Goal: Transaction & Acquisition: Purchase product/service

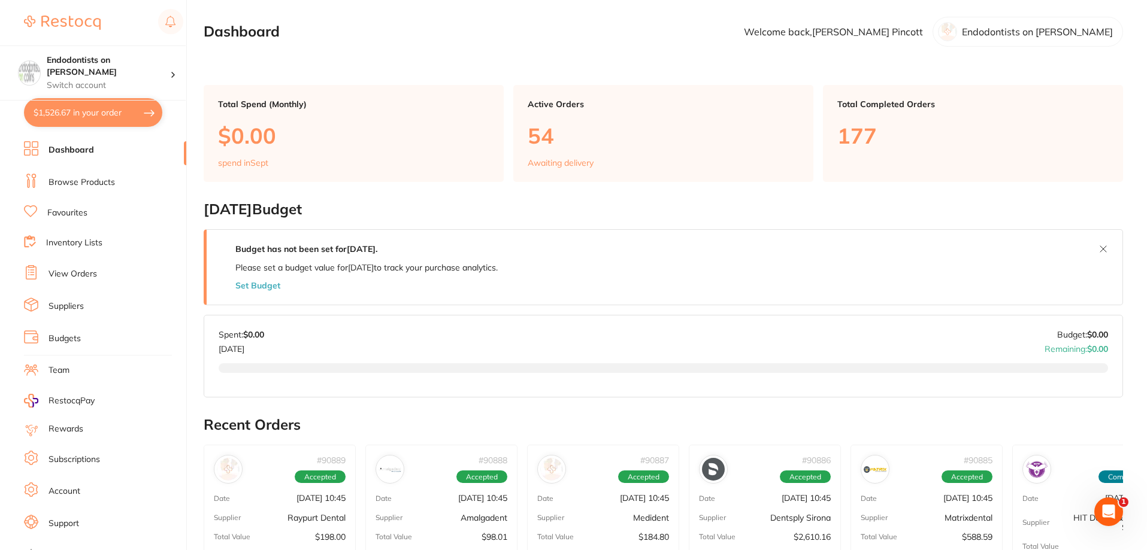
click at [95, 116] on button "$1,526.67 in your order" at bounding box center [93, 112] width 138 height 29
checkbox input "true"
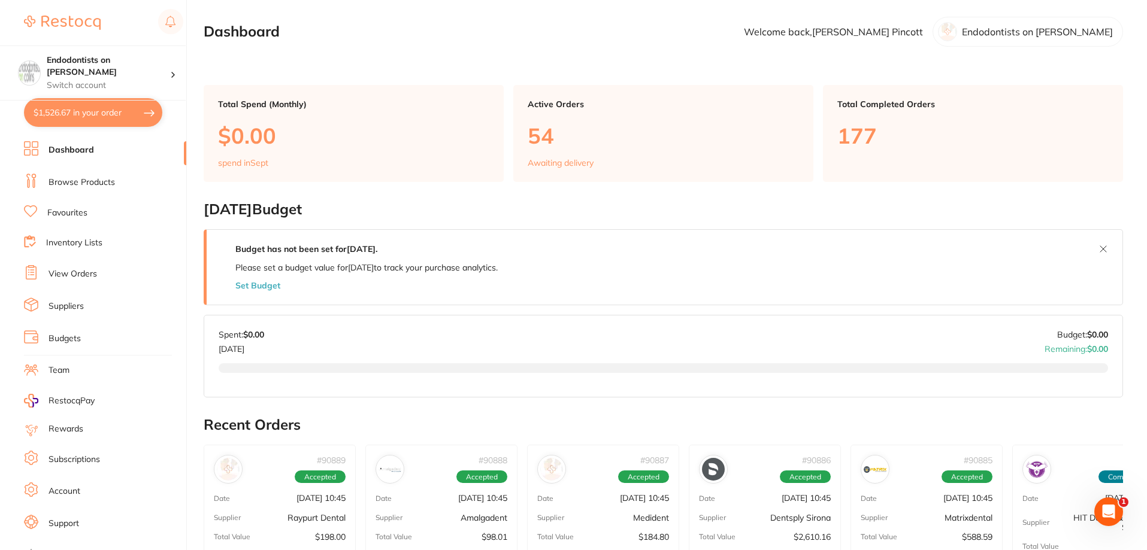
checkbox input "true"
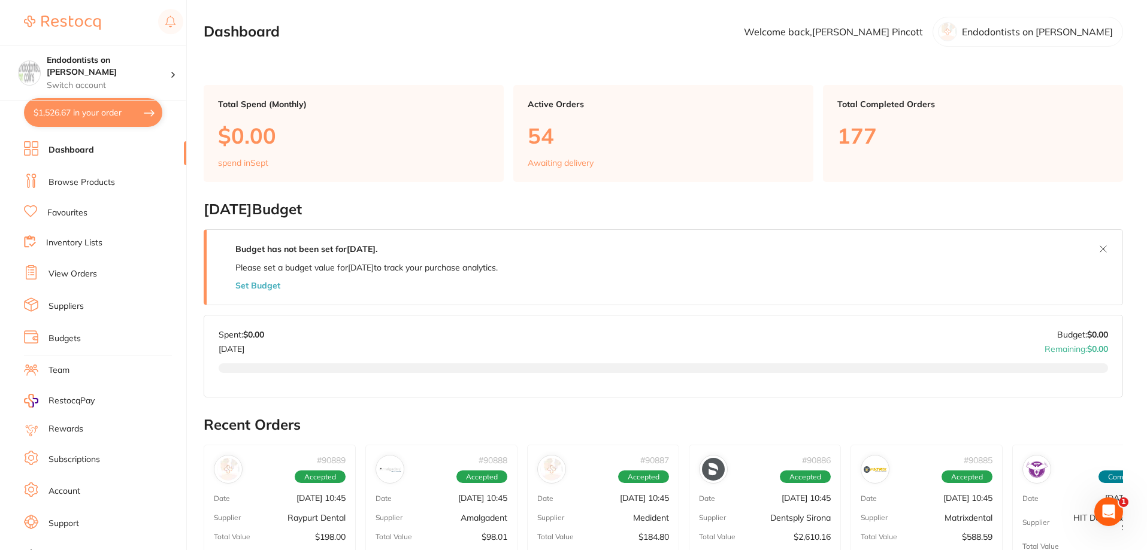
checkbox input "true"
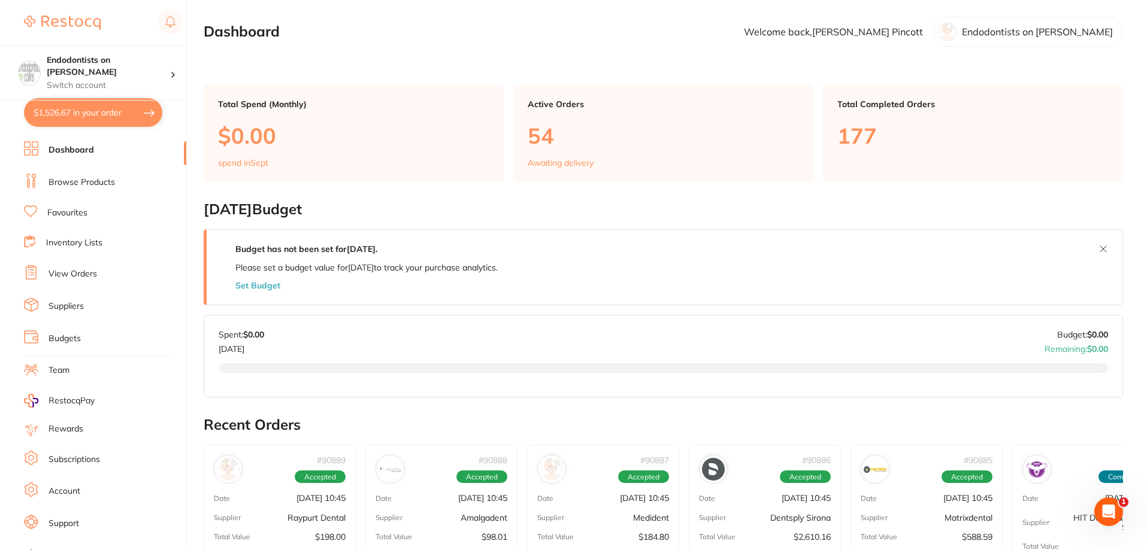
checkbox input "true"
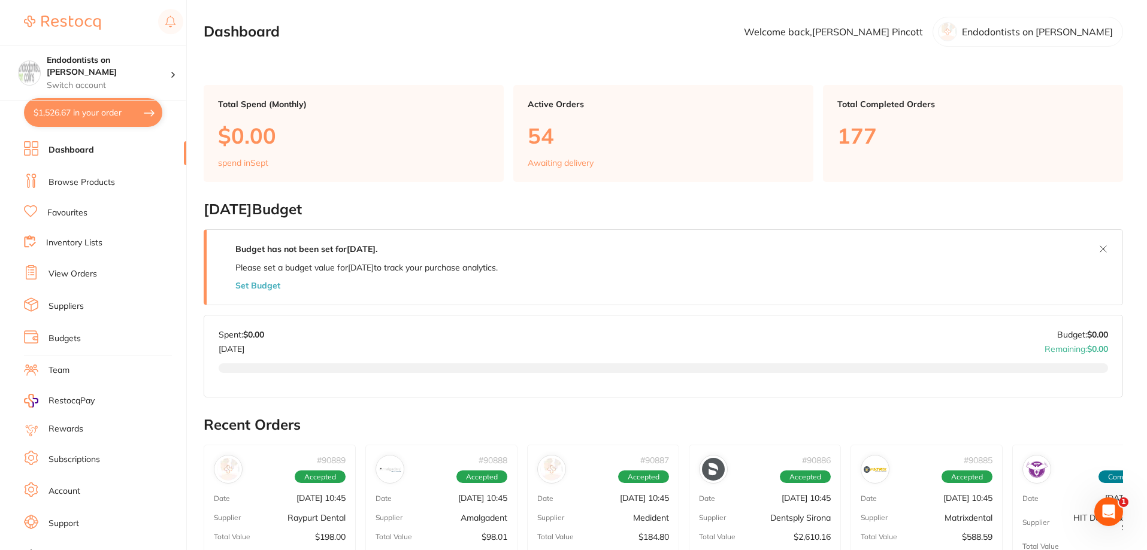
checkbox input "true"
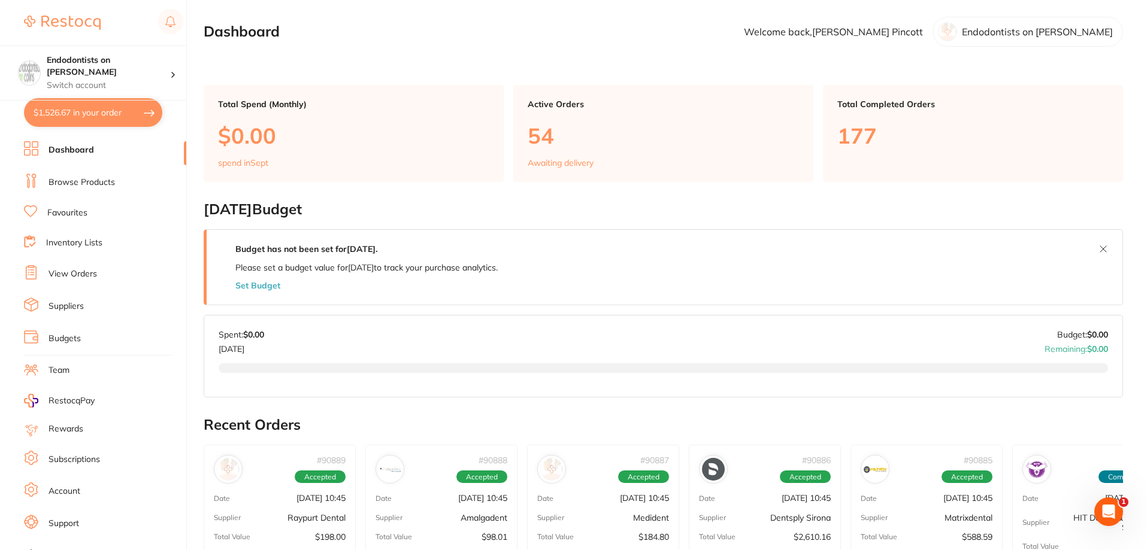
checkbox input "true"
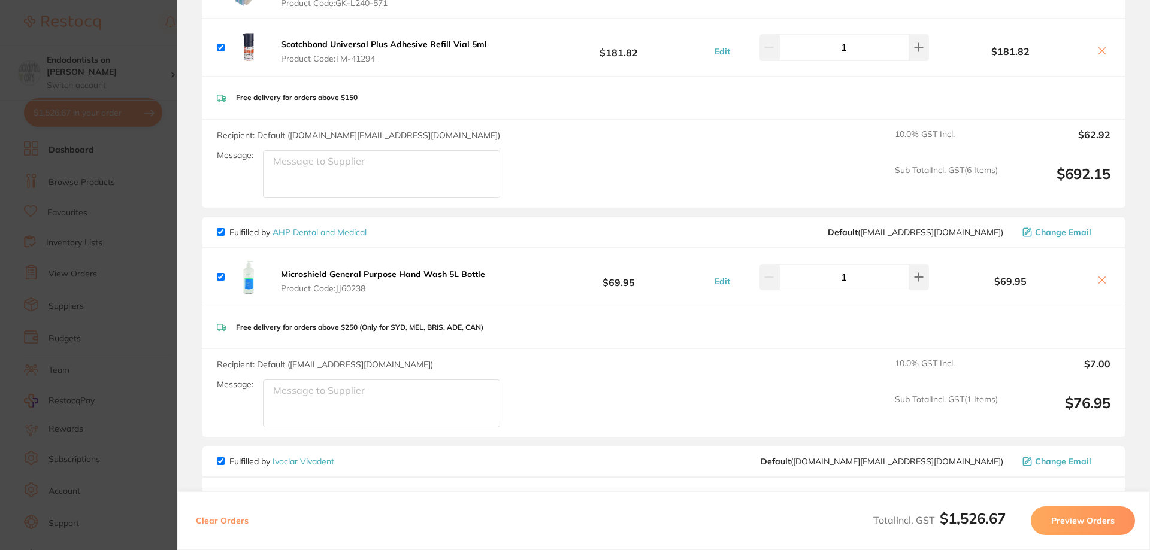
scroll to position [898, 0]
